Goal: Information Seeking & Learning: Learn about a topic

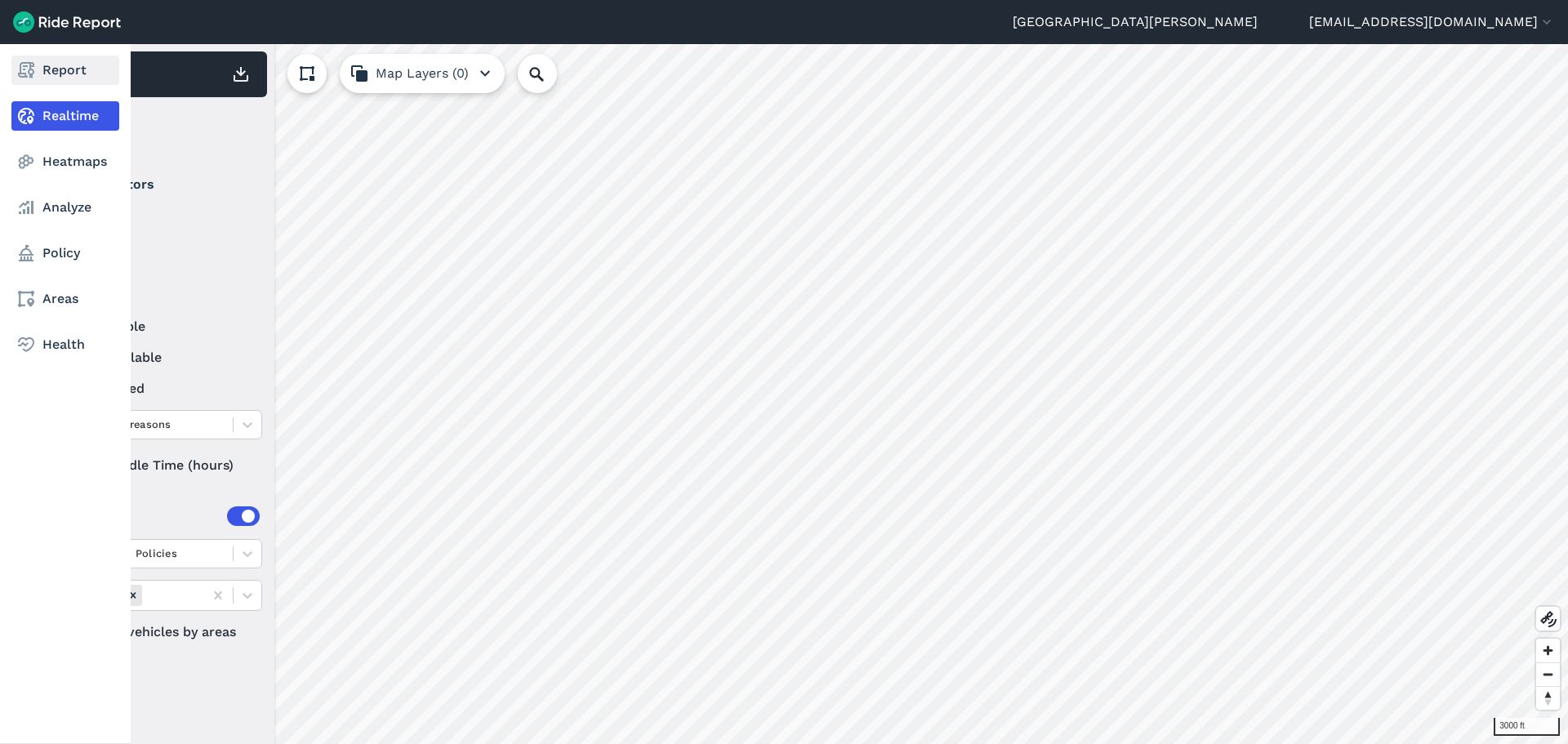
click at [43, 71] on link "Report" at bounding box center [66, 70] width 108 height 29
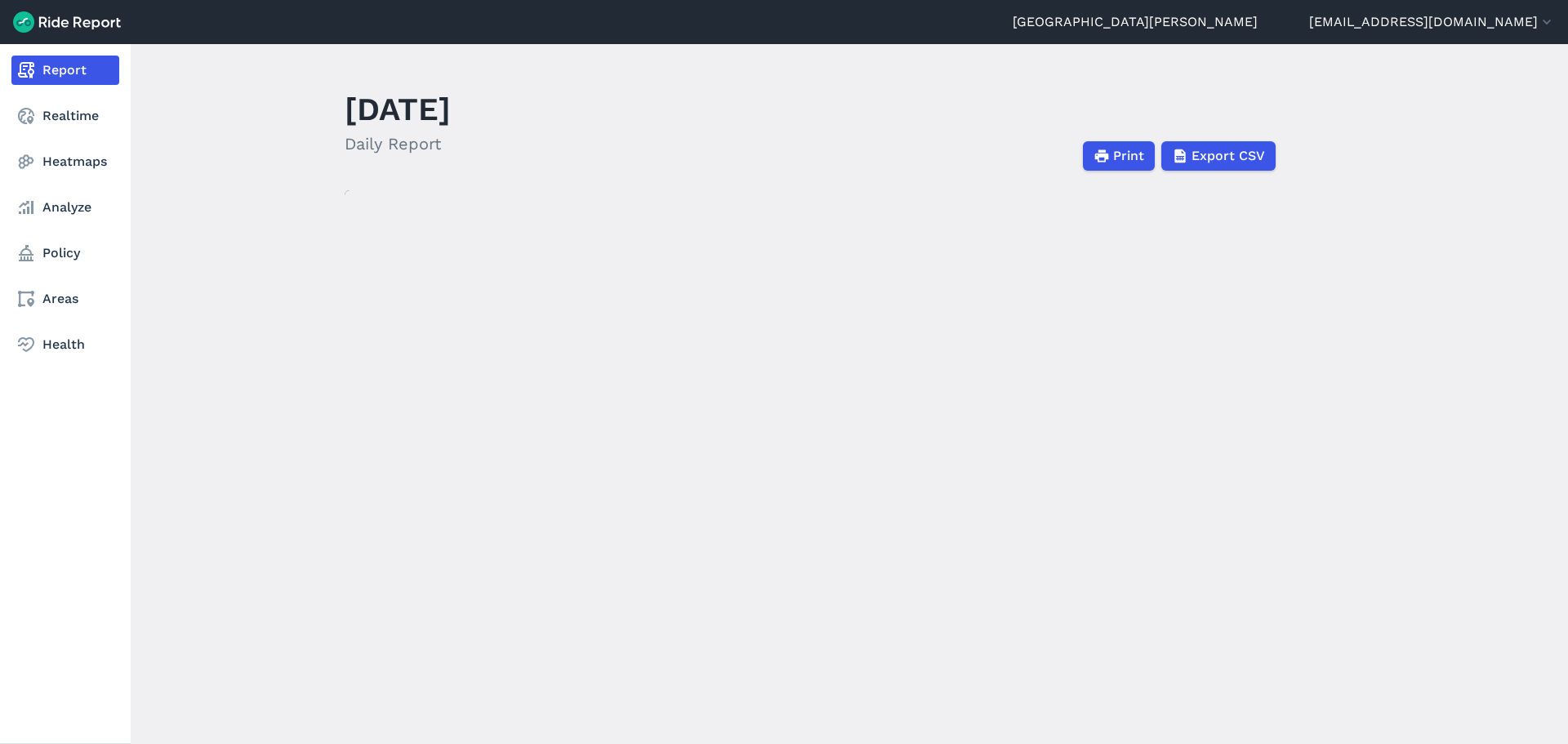
click at [39, 66] on link "Report" at bounding box center [66, 70] width 108 height 29
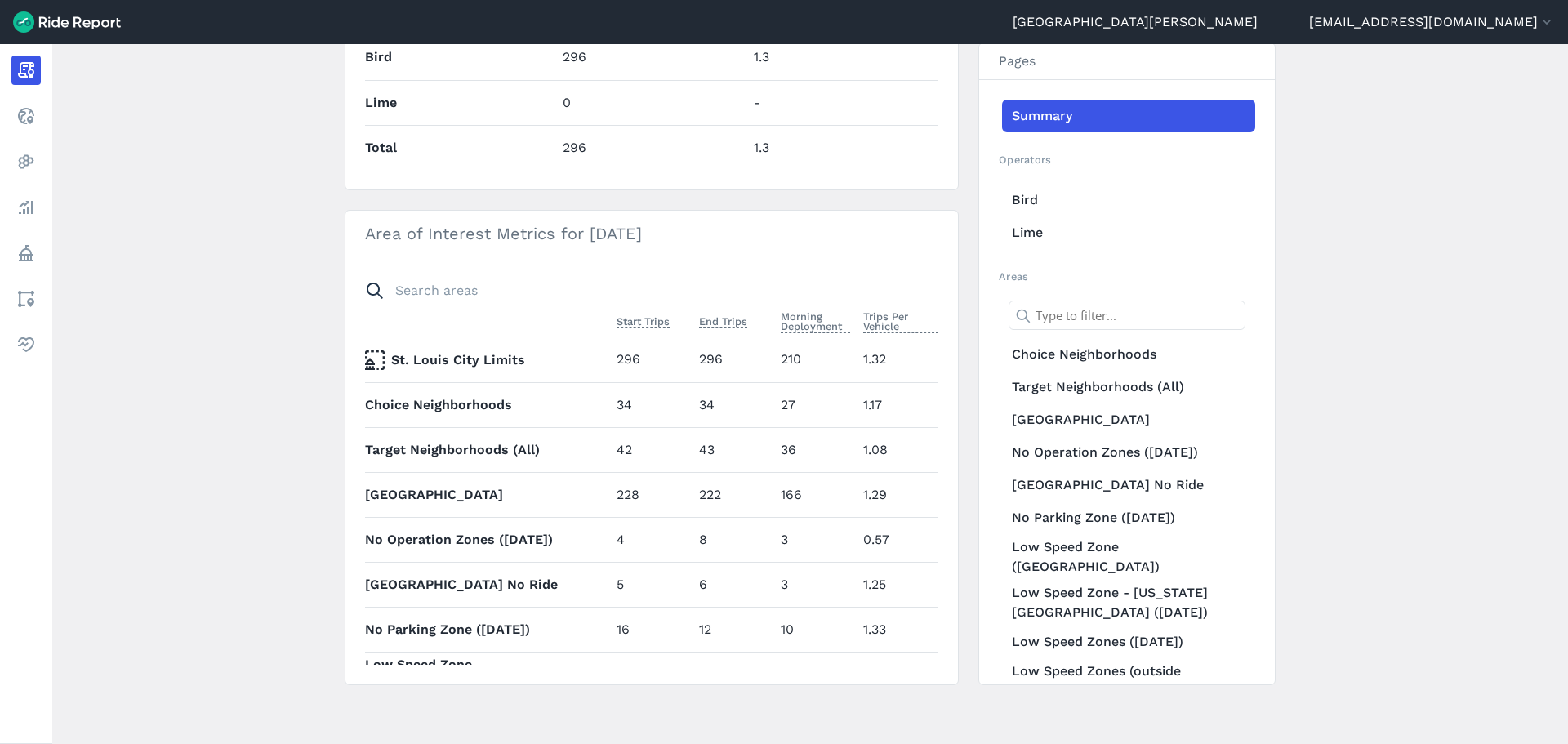
scroll to position [246, 0]
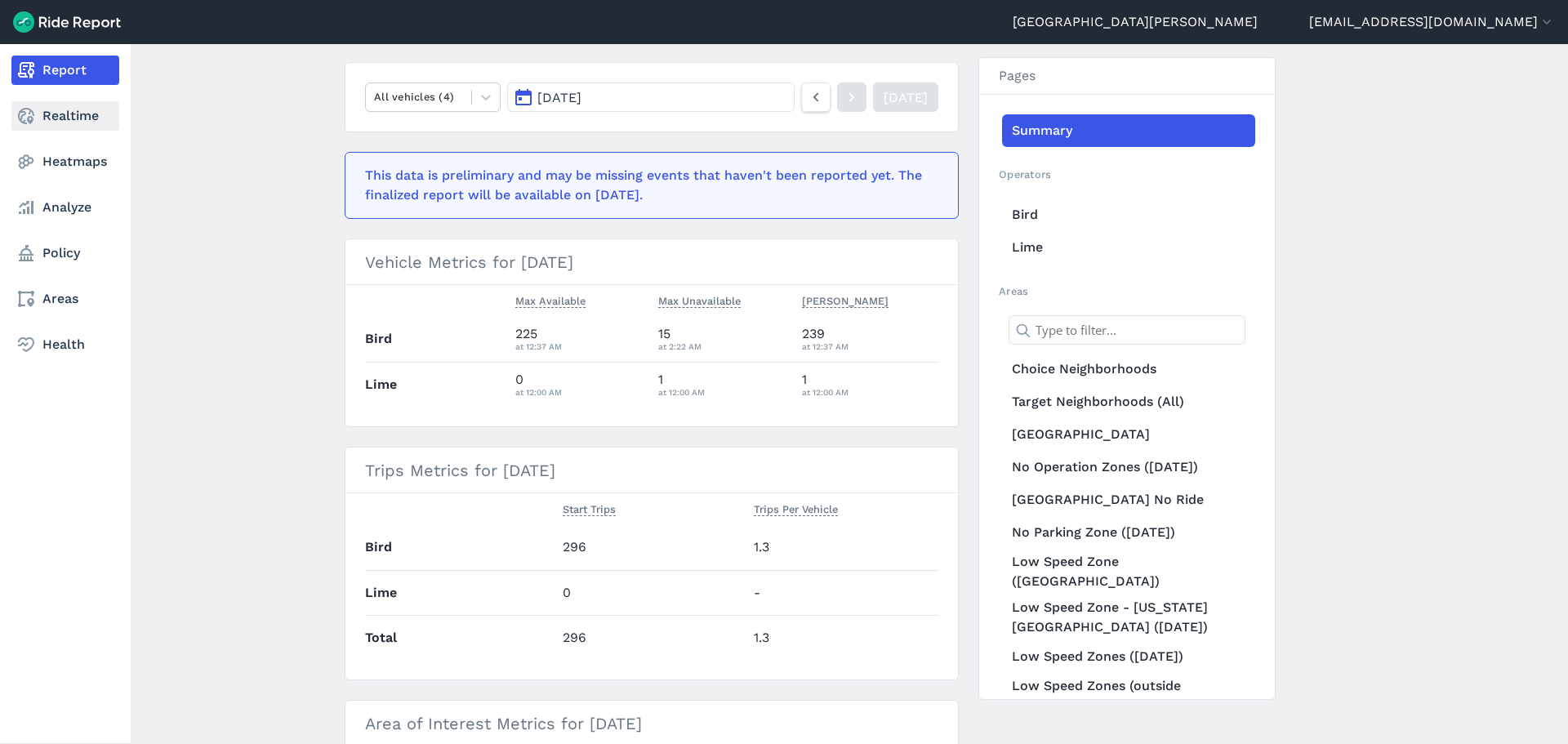
click at [61, 108] on link "Realtime" at bounding box center [66, 115] width 108 height 29
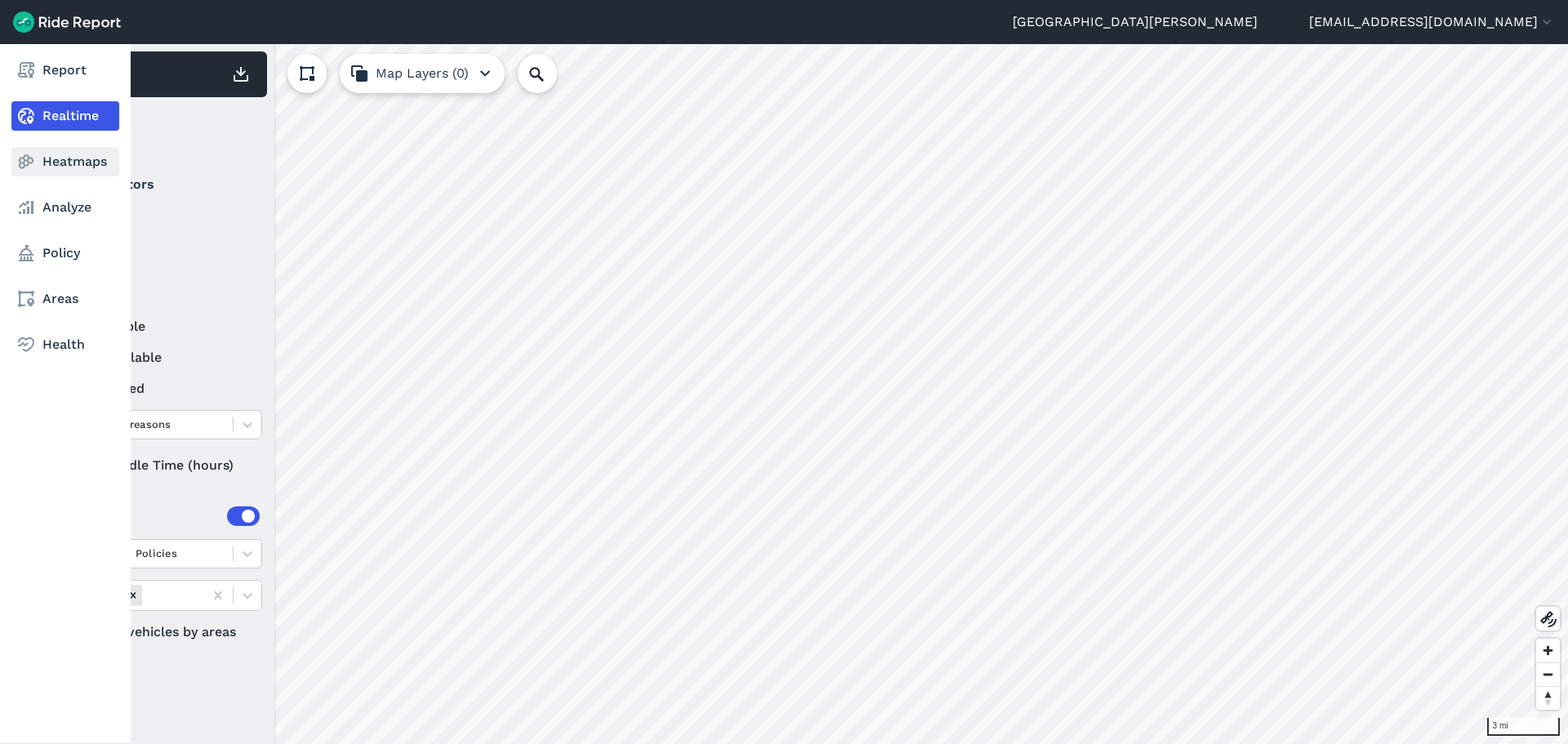
click at [39, 162] on link "Heatmaps" at bounding box center [66, 161] width 108 height 29
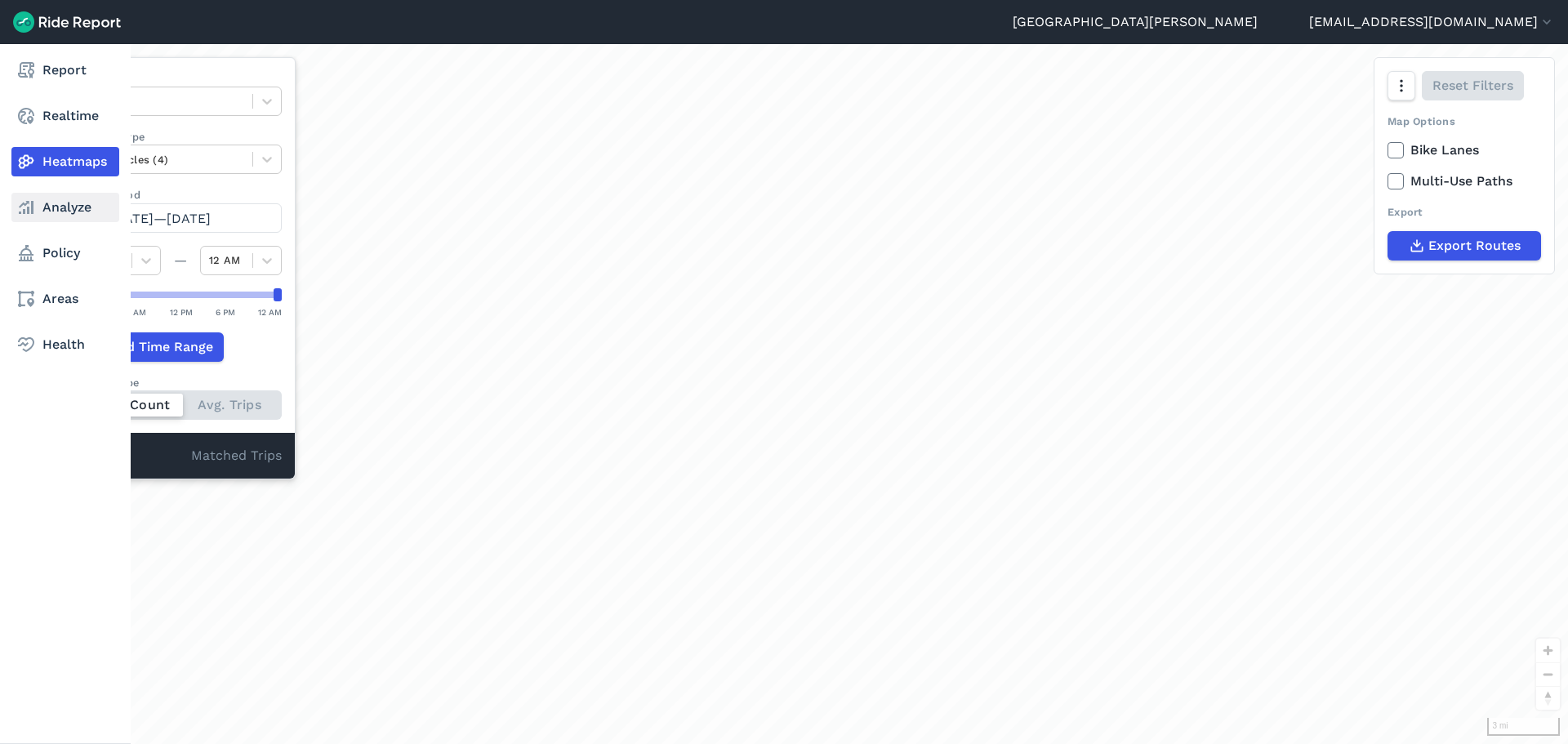
click at [56, 217] on link "Analyze" at bounding box center [66, 207] width 108 height 29
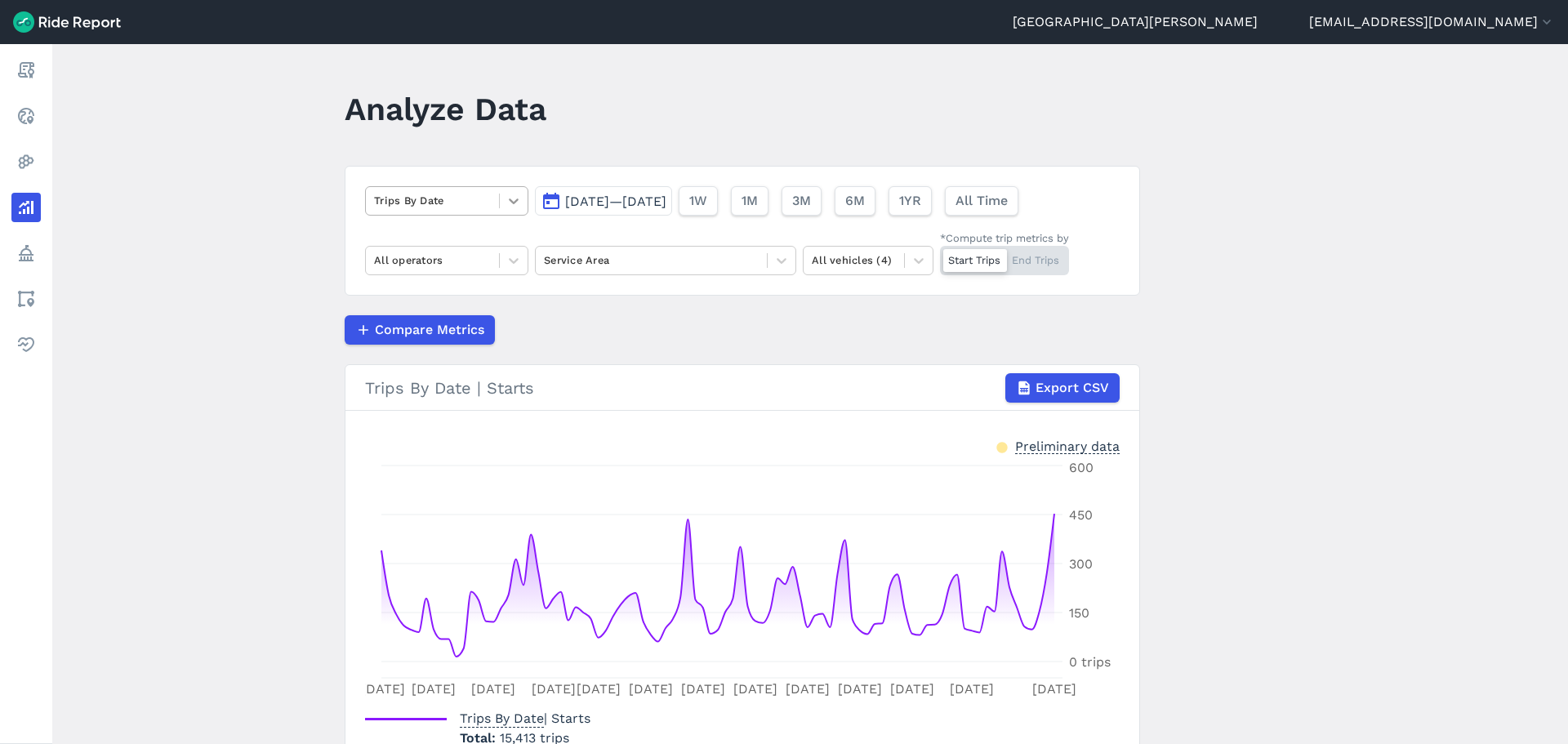
click at [523, 197] on div at bounding box center [513, 201] width 28 height 28
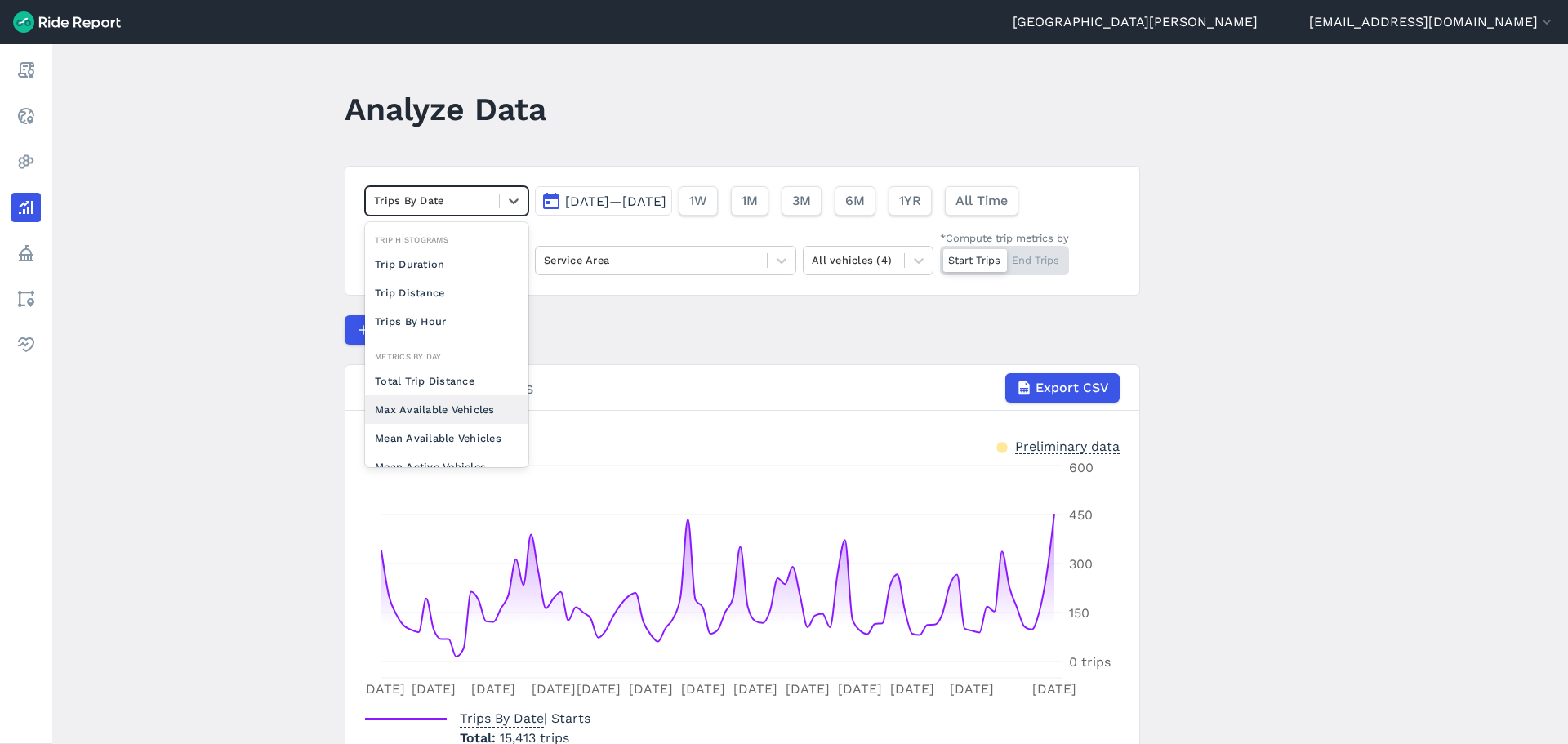
click at [437, 403] on div "Max Available Vehicles" at bounding box center [447, 409] width 164 height 29
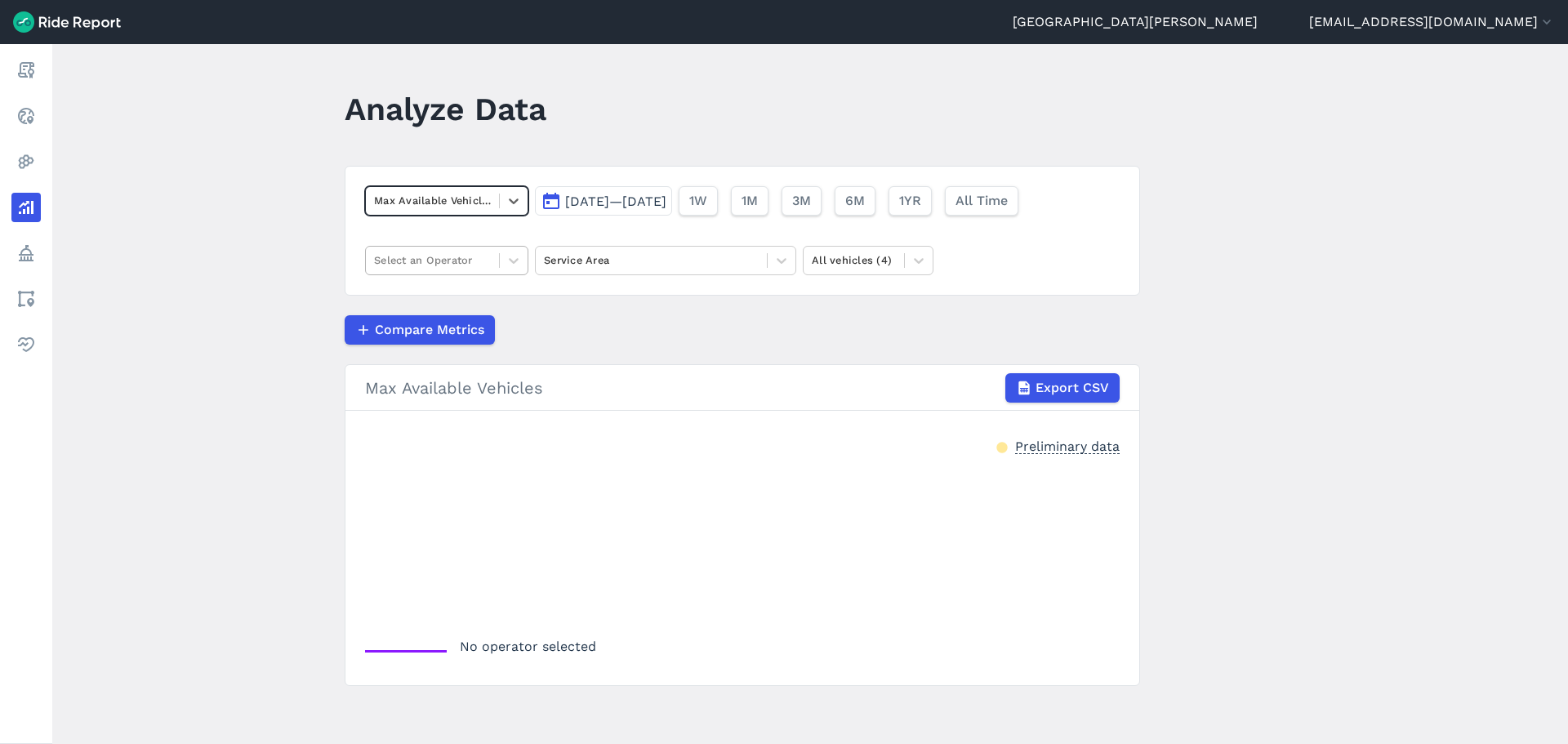
click at [476, 254] on div at bounding box center [432, 260] width 117 height 19
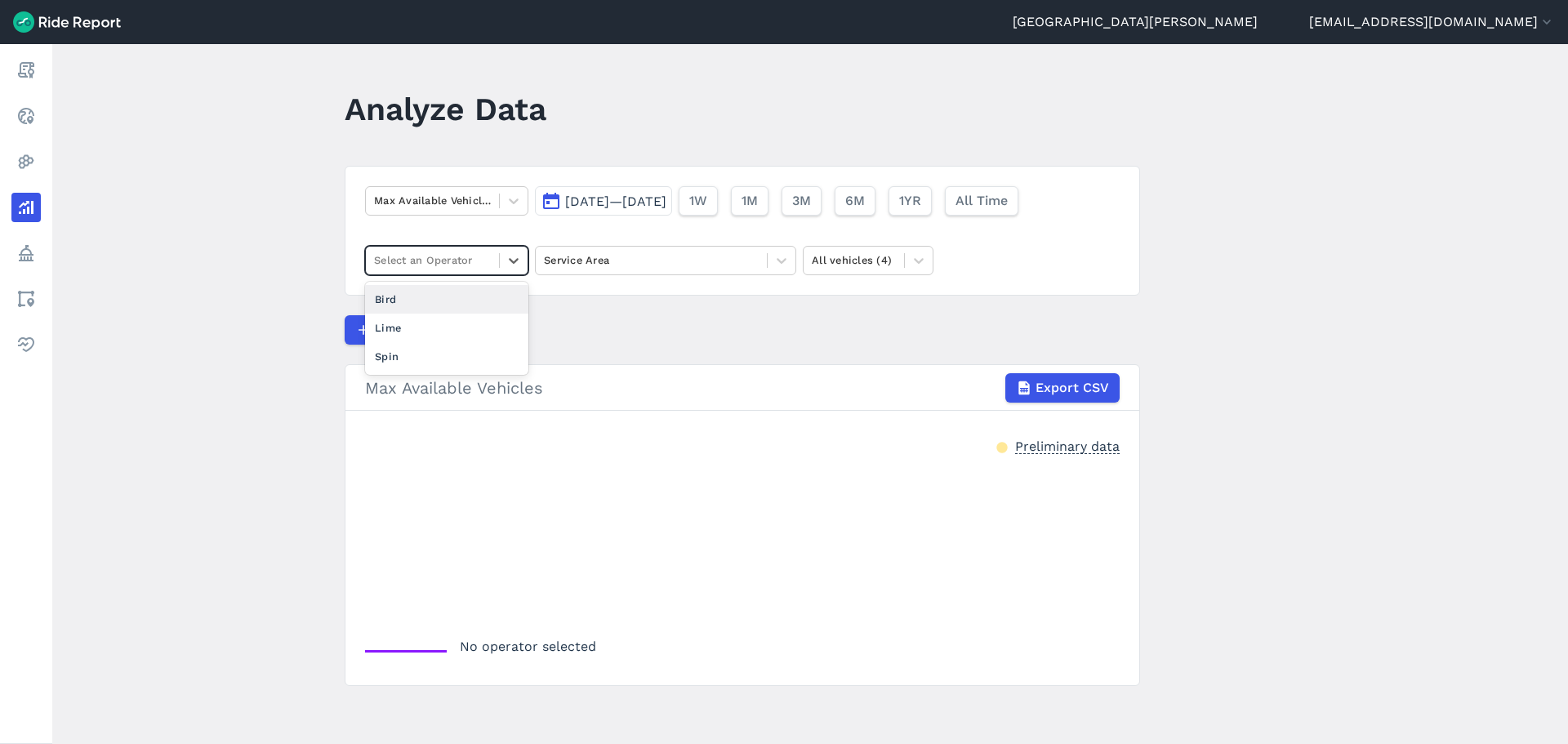
click at [443, 297] on div "Bird" at bounding box center [447, 299] width 164 height 29
